Goal: Transaction & Acquisition: Purchase product/service

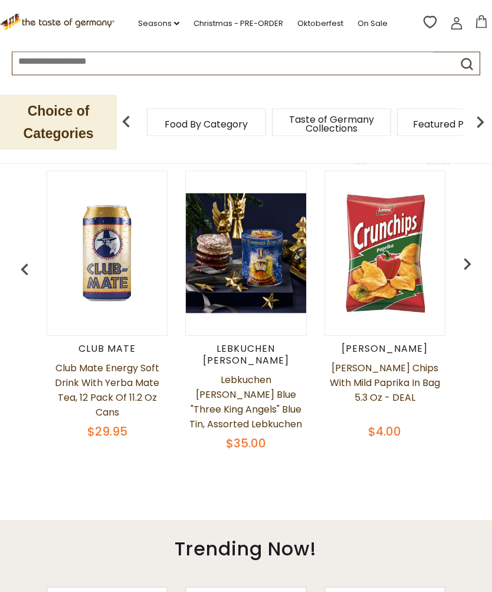
scroll to position [439, 0]
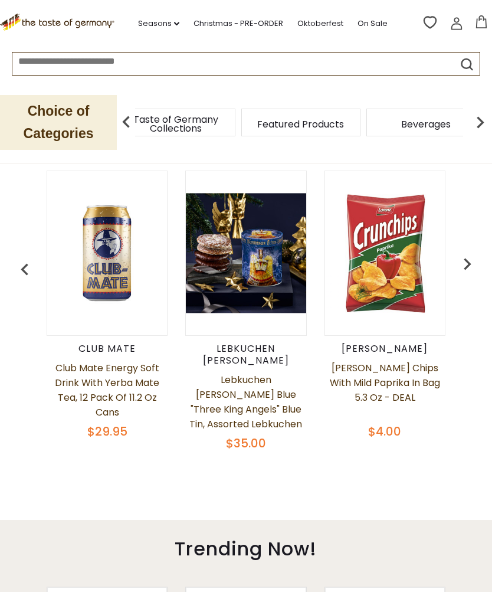
click at [92, 123] on span "Food By Category" at bounding box center [50, 124] width 83 height 9
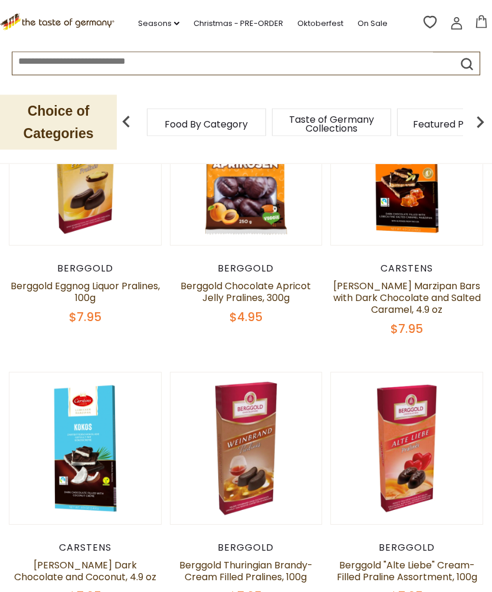
scroll to position [202, 0]
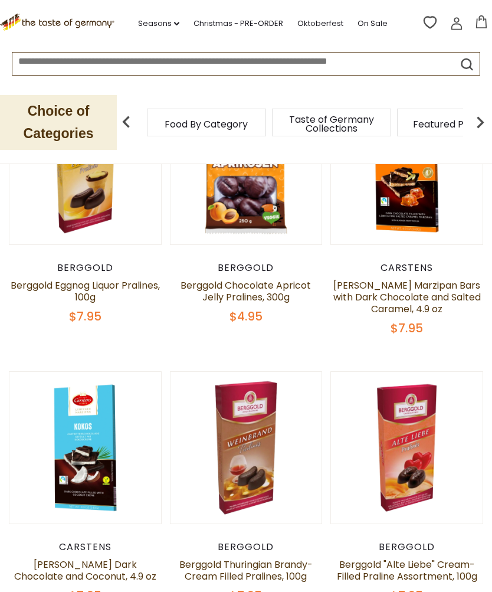
click at [80, 296] on link "Berggold Eggnog Liquor Pralines, 100g" at bounding box center [85, 290] width 149 height 25
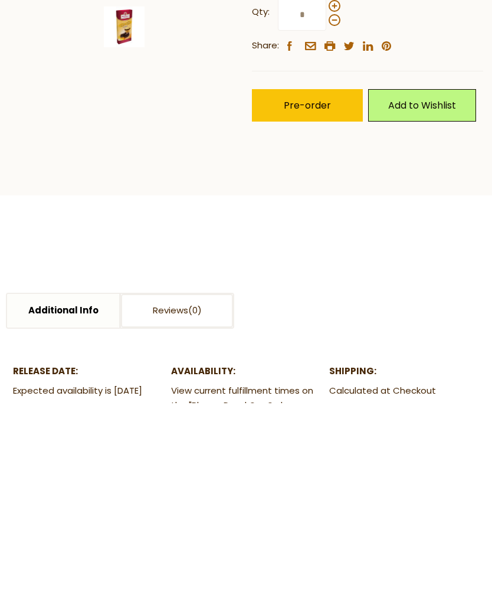
click at [312, 296] on span "Pre-order" at bounding box center [307, 295] width 47 height 14
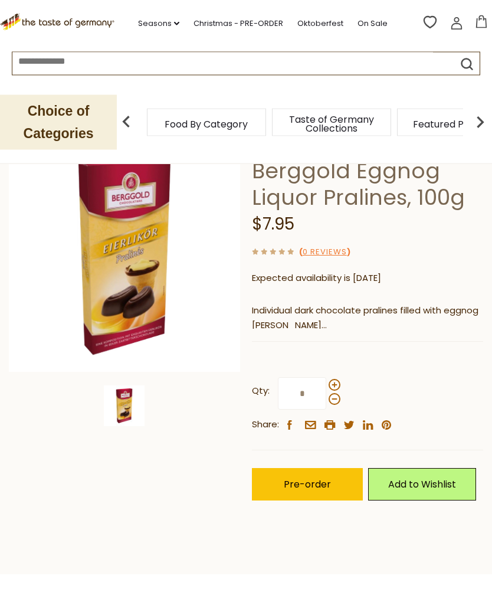
scroll to position [85, 0]
click at [310, 485] on span "Pre-order" at bounding box center [307, 484] width 47 height 14
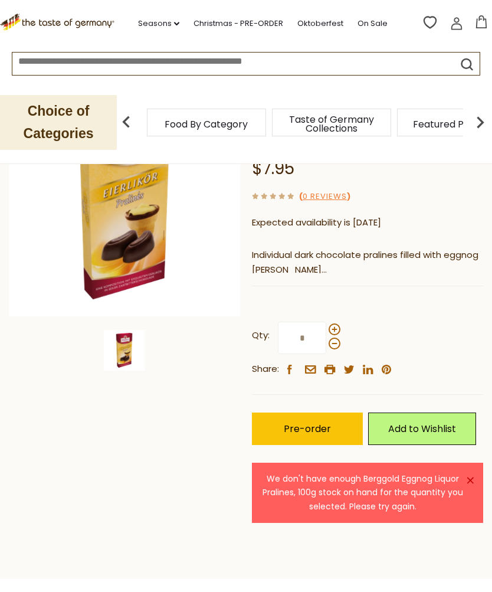
scroll to position [141, 0]
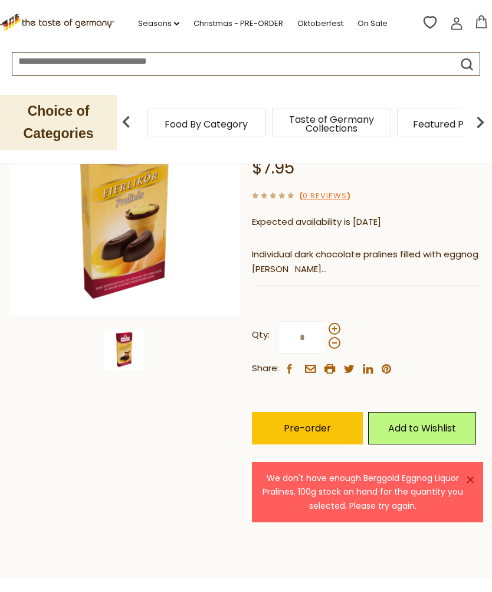
click at [470, 476] on link "×" at bounding box center [470, 479] width 7 height 7
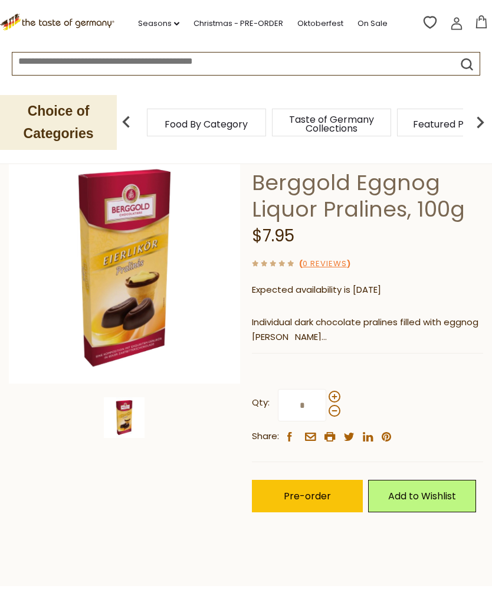
scroll to position [0, 0]
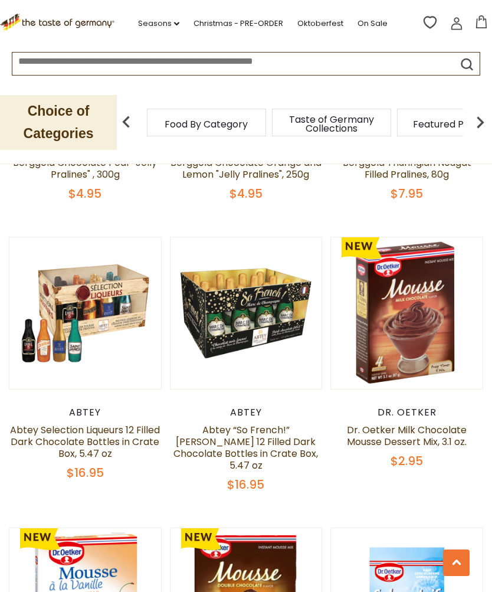
scroll to position [872, 0]
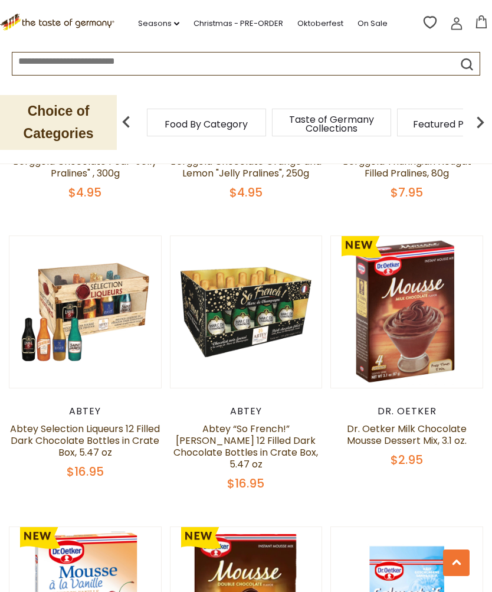
click at [90, 445] on link "Abtey Selection Liqueurs 12 Filled Dark Chocolate Bottles in Crate Box, 5.47 oz" at bounding box center [85, 440] width 150 height 37
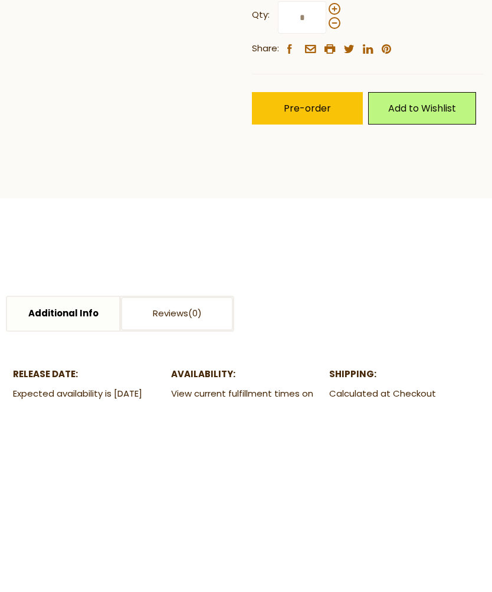
click at [303, 299] on span "Pre-order" at bounding box center [307, 298] width 47 height 14
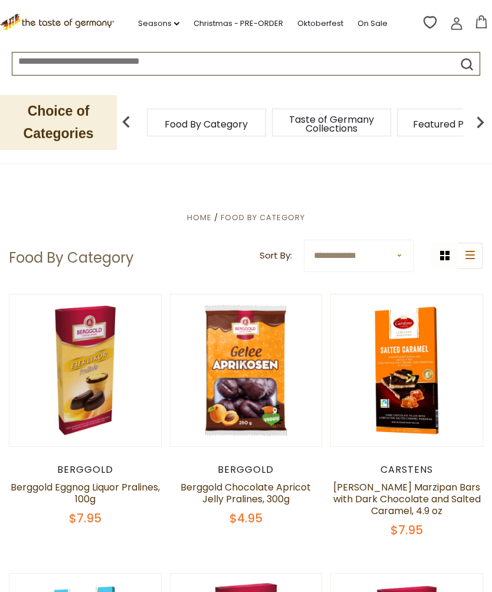
click at [178, 25] on icon at bounding box center [176, 24] width 5 height 4
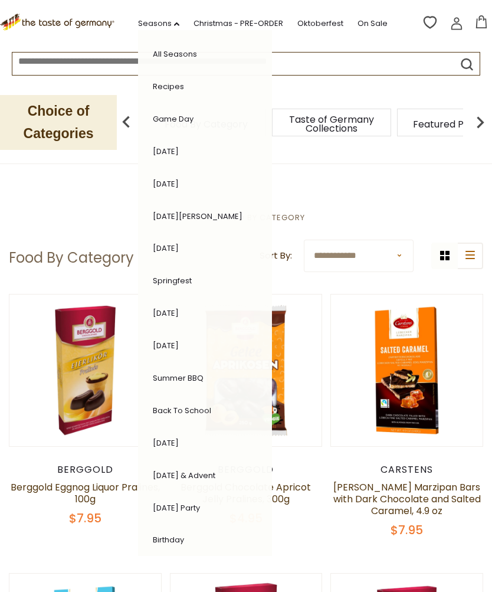
click at [320, 25] on link "Oktoberfest" at bounding box center [320, 23] width 46 height 13
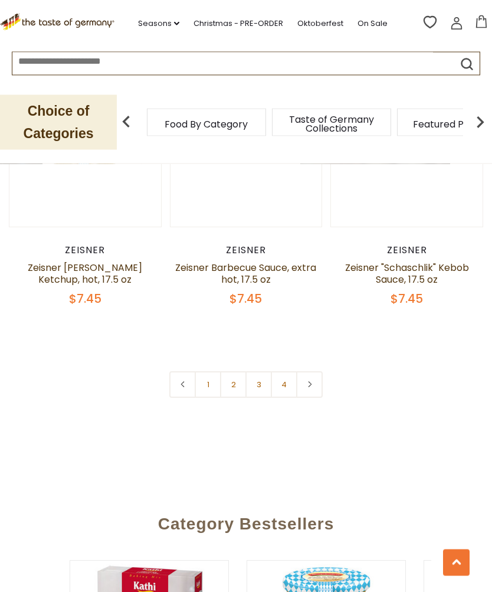
scroll to position [3455, 0]
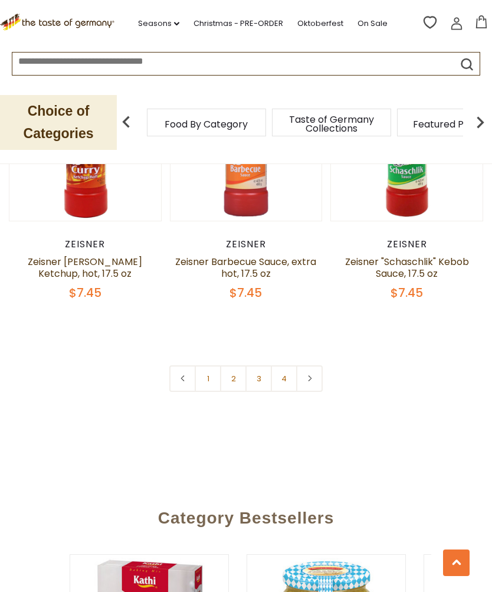
click at [307, 383] on link at bounding box center [309, 378] width 27 height 27
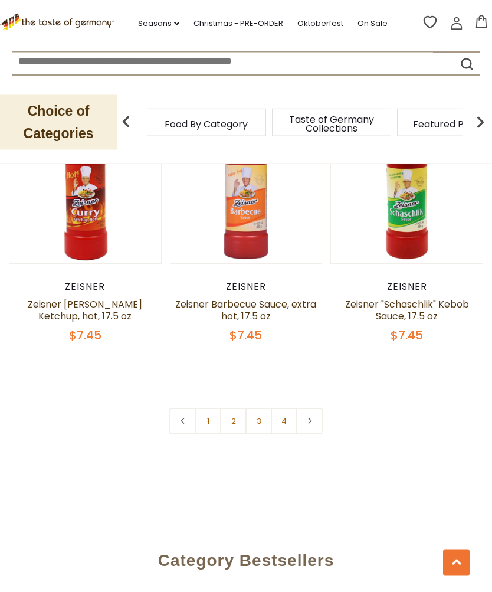
scroll to position [3413, 0]
click at [311, 421] on icon at bounding box center [309, 421] width 7 height 6
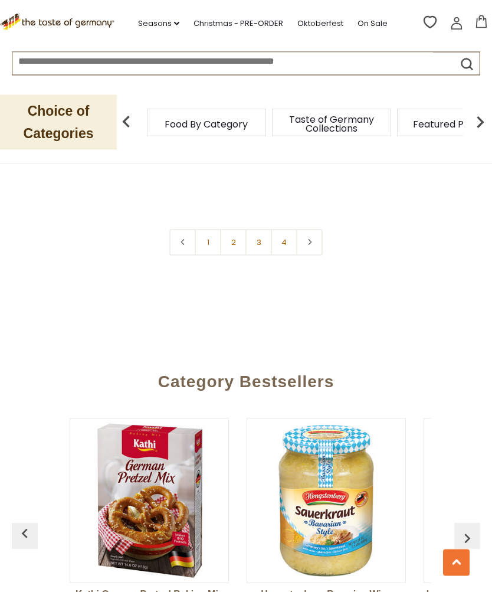
scroll to position [3594, 0]
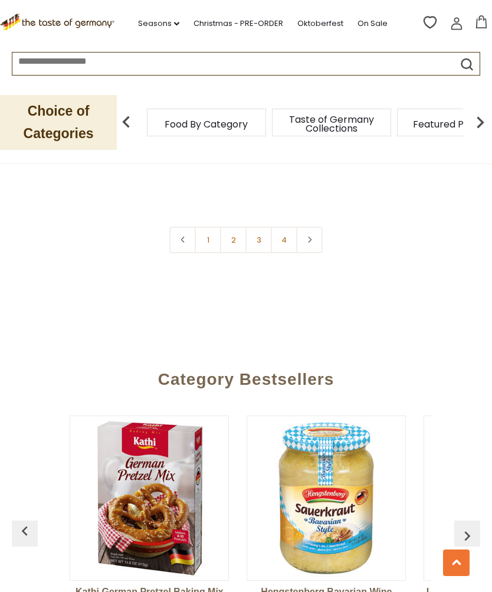
click at [261, 236] on link "3" at bounding box center [258, 240] width 27 height 27
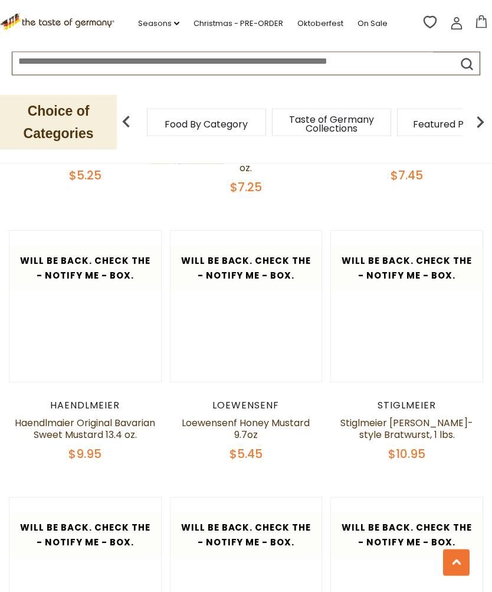
scroll to position [2918, 0]
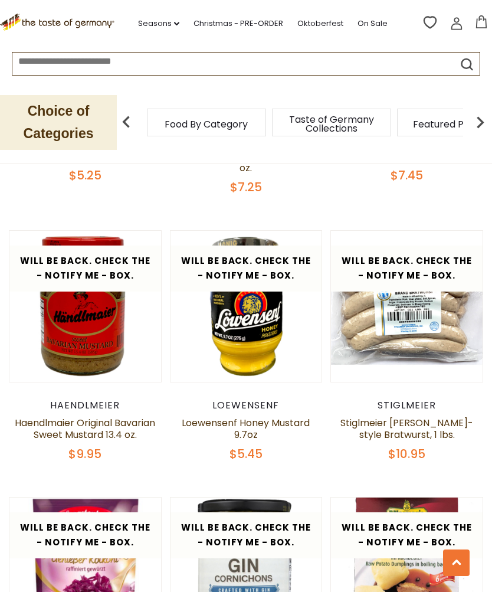
click at [395, 419] on link "Stiglmeier [PERSON_NAME]-style Bratwurst, 1 lbs." at bounding box center [406, 428] width 133 height 25
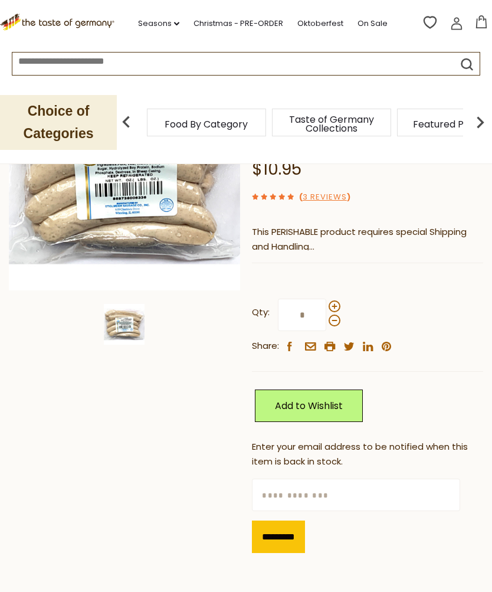
scroll to position [166, 0]
